Goal: Information Seeking & Learning: Learn about a topic

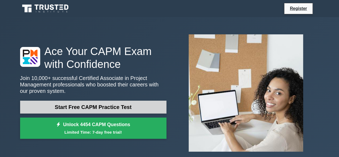
click at [133, 100] on link "Start Free CAPM Practice Test" at bounding box center [93, 106] width 146 height 13
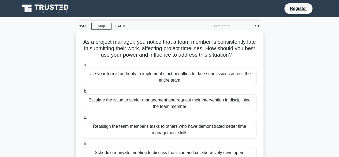
scroll to position [16, 0]
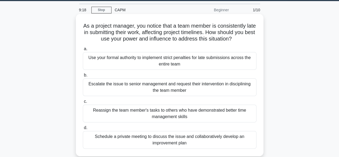
click at [187, 139] on div "Schedule a private meeting to discuss the issue and collaboratively develop an …" at bounding box center [170, 140] width 174 height 18
click at [83, 129] on input "d. Schedule a private meeting to discuss the issue and collaboratively develop …" at bounding box center [83, 127] width 0 height 3
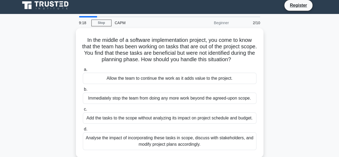
scroll to position [0, 0]
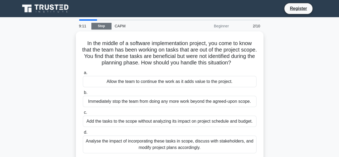
click at [104, 23] on link "Stop" at bounding box center [101, 26] width 20 height 7
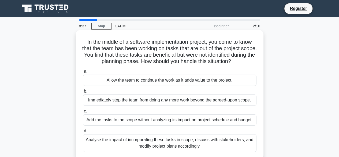
scroll to position [3, 0]
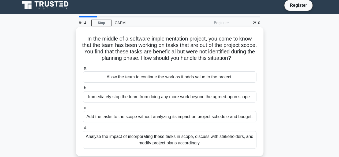
click at [185, 138] on div "Analyse the impact of incorporating these tasks in scope, discuss with stakehol…" at bounding box center [170, 140] width 174 height 18
click at [83, 129] on input "d. Analyse the impact of incorporating these tasks in scope, discuss with stake…" at bounding box center [83, 127] width 0 height 3
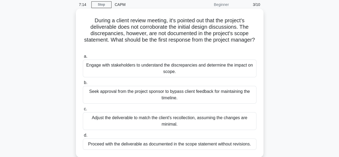
scroll to position [22, 0]
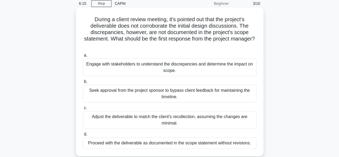
click at [137, 112] on div "Adjust the deliverable to match the client's recollection, assuming the changes…" at bounding box center [170, 120] width 174 height 18
click at [83, 110] on input "c. Adjust the deliverable to match the client's recollection, assuming the chan…" at bounding box center [83, 107] width 0 height 3
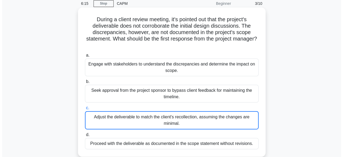
scroll to position [0, 0]
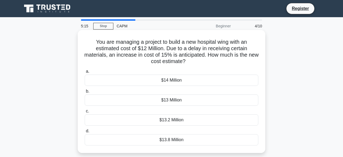
click at [165, 136] on div "$13.8 Million" at bounding box center [172, 139] width 174 height 11
click at [85, 133] on input "d. $13.8 Million" at bounding box center [85, 130] width 0 height 3
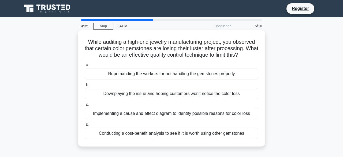
click at [172, 112] on div "Implementing a cause and effect diagram to identify possible reasons for color …" at bounding box center [172, 113] width 174 height 11
click at [85, 106] on input "c. Implementing a cause and effect diagram to identify possible reasons for col…" at bounding box center [85, 104] width 0 height 3
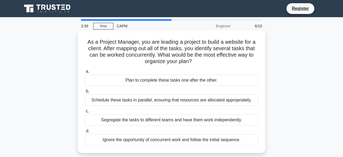
click at [180, 99] on div "Schedule these tasks in parallel, ensuring that resources are allocated appropr…" at bounding box center [172, 99] width 174 height 11
click at [85, 93] on input "b. Schedule these tasks in parallel, ensuring that resources are allocated appr…" at bounding box center [85, 90] width 0 height 3
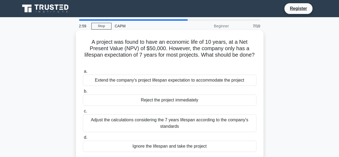
click at [177, 117] on div "Adjust the calculations considering the 7 years lifespan according to the compa…" at bounding box center [170, 123] width 174 height 18
click at [83, 113] on input "c. Adjust the calculations considering the 7 years lifespan according to the co…" at bounding box center [83, 110] width 0 height 3
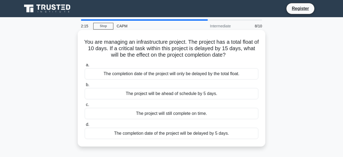
click at [182, 130] on div "The completion date of the project will be delayed by 5 days." at bounding box center [172, 132] width 174 height 11
click at [85, 126] on input "d. The completion date of the project will be delayed by 5 days." at bounding box center [85, 124] width 0 height 3
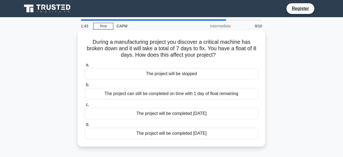
click at [174, 94] on div "The project can still be completed on time with 1 day of float remaining" at bounding box center [172, 93] width 174 height 11
click at [85, 86] on input "b. The project can still be completed on time with 1 day of float remaining" at bounding box center [85, 84] width 0 height 3
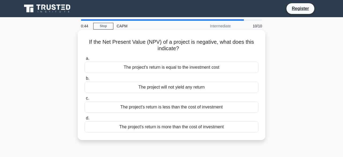
click at [182, 106] on div "The project's return is less than the cost of investment" at bounding box center [172, 106] width 174 height 11
click at [85, 100] on input "c. The project's return is less than the cost of investment" at bounding box center [85, 97] width 0 height 3
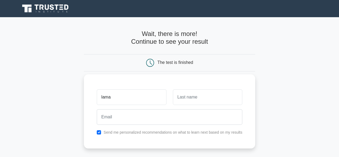
type input "lama"
click at [186, 99] on input "text" at bounding box center [207, 97] width 69 height 16
type input "a"
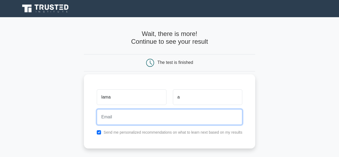
click at [152, 115] on input "email" at bounding box center [169, 117] width 145 height 16
type input "l"
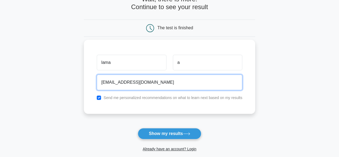
scroll to position [35, 0]
type input "[EMAIL_ADDRESS][DOMAIN_NAME]"
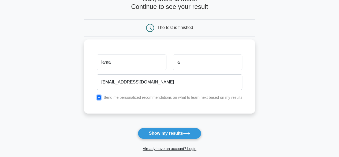
click at [99, 97] on input "checkbox" at bounding box center [99, 97] width 4 height 4
checkbox input "false"
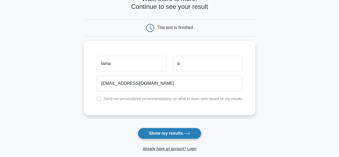
click at [164, 130] on button "Show my results" at bounding box center [169, 132] width 63 height 11
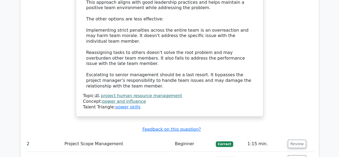
scroll to position [720, 0]
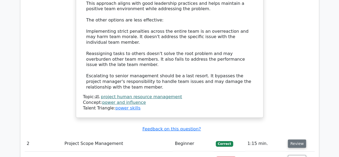
click at [299, 139] on button "Review" at bounding box center [297, 143] width 18 height 8
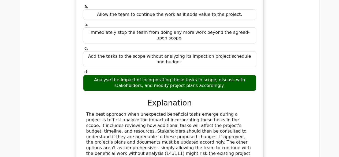
scroll to position [1014, 0]
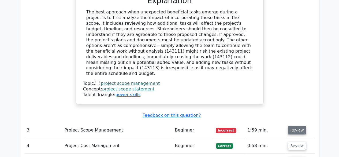
click at [293, 126] on button "Review" at bounding box center [297, 130] width 18 height 8
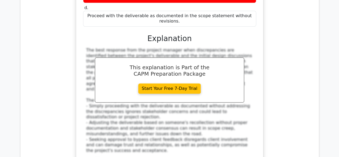
scroll to position [1266, 0]
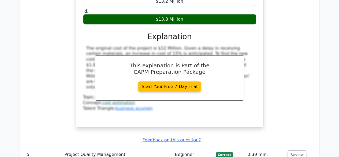
scroll to position [1559, 0]
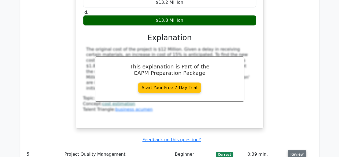
click at [294, 150] on button "Review" at bounding box center [297, 154] width 18 height 8
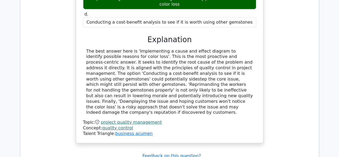
scroll to position [1806, 0]
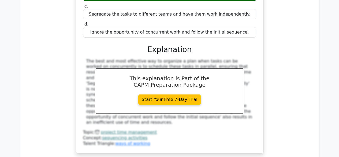
scroll to position [2060, 0]
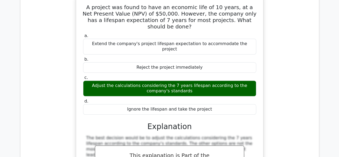
scroll to position [2251, 0]
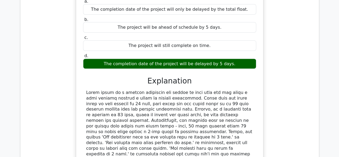
scroll to position [2544, 0]
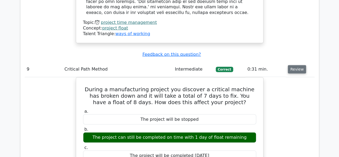
scroll to position [2723, 0]
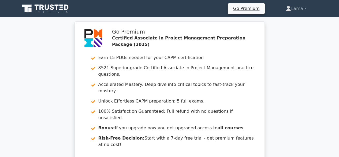
scroll to position [18, 0]
